Goal: Task Accomplishment & Management: Manage account settings

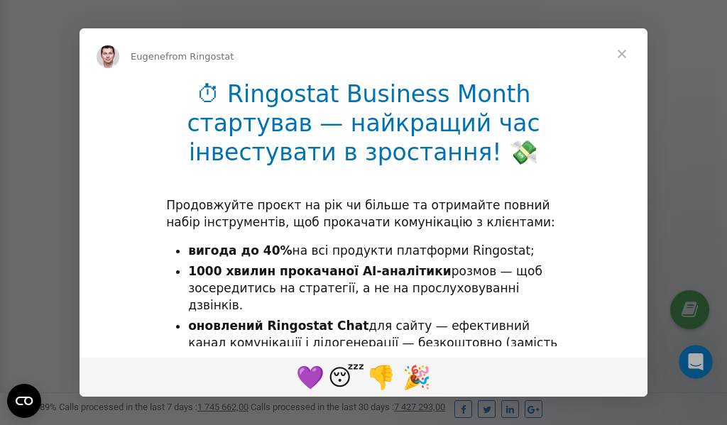
click at [623, 54] on span "Close" at bounding box center [621, 53] width 51 height 51
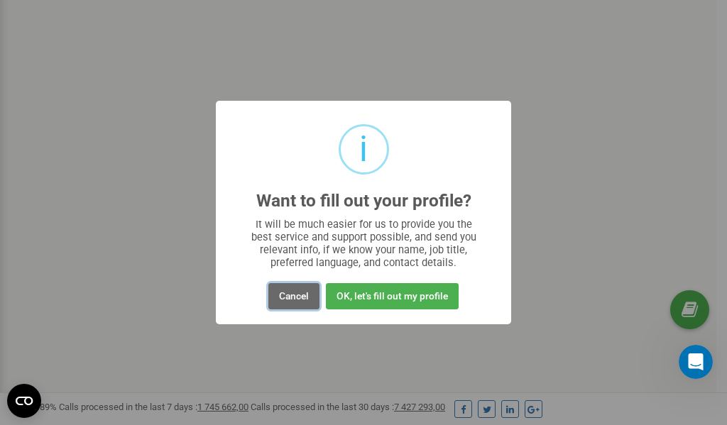
click at [292, 297] on button "Cancel" at bounding box center [293, 296] width 51 height 26
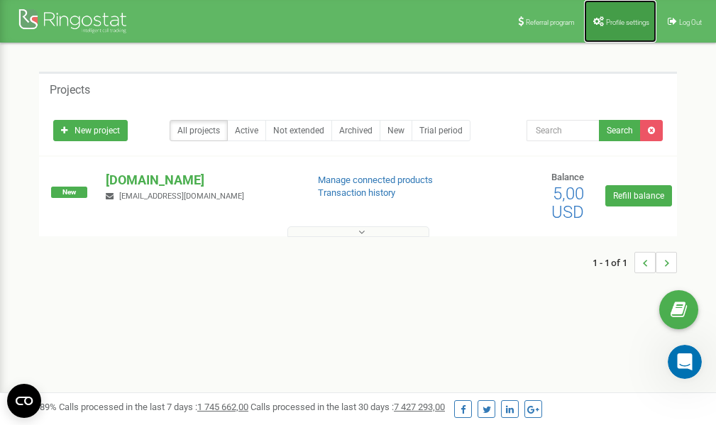
click at [614, 31] on link "Profile settings" at bounding box center [620, 21] width 72 height 43
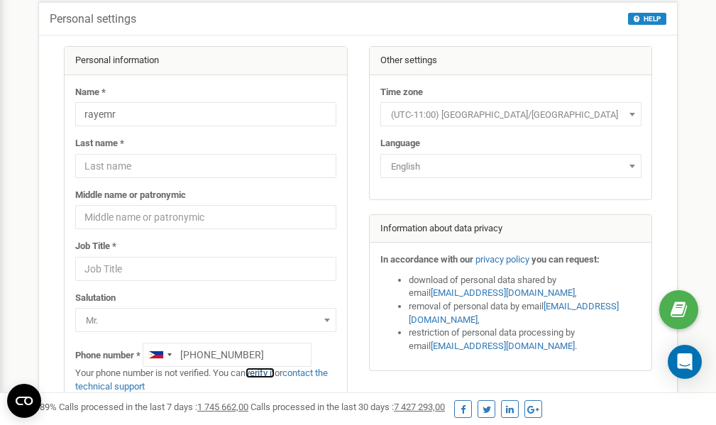
click at [269, 373] on link "verify it" at bounding box center [260, 373] width 29 height 11
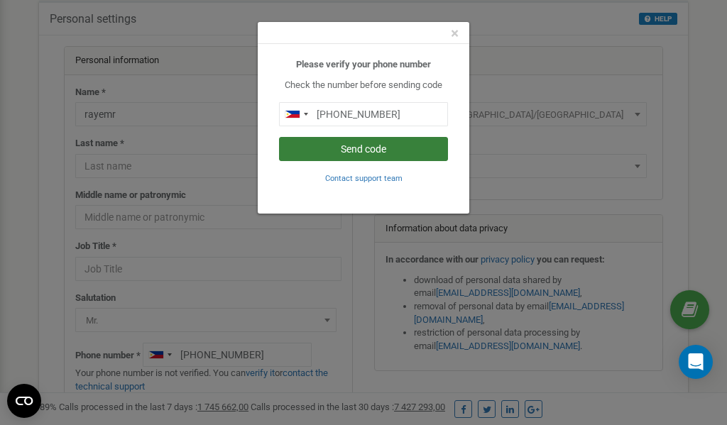
click at [348, 146] on button "Send code" at bounding box center [363, 149] width 169 height 24
